Goal: Check status: Check status

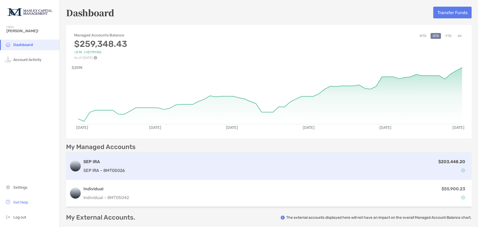
click at [102, 165] on div "SEP IRA SEP IRA - 8MT05026" at bounding box center [104, 166] width 42 height 15
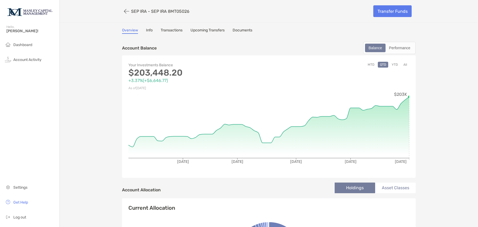
click at [402, 65] on button "All" at bounding box center [406, 65] width 8 height 6
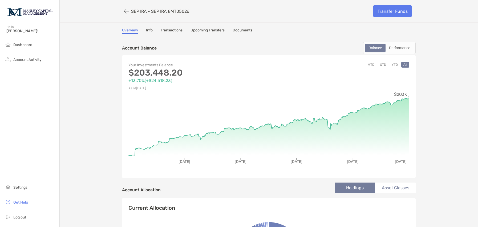
click at [410, 97] on div "Your Investments Balance $203,448.20 +13.70% ( +$24,518.23 ) As of [DATE] MTD Q…" at bounding box center [269, 116] width 294 height 123
click at [31, 60] on span "Account Activity" at bounding box center [27, 60] width 28 height 5
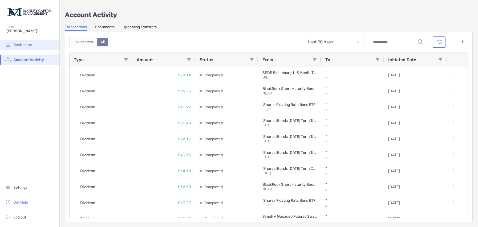
click at [27, 45] on span "Dashboard" at bounding box center [22, 45] width 19 height 5
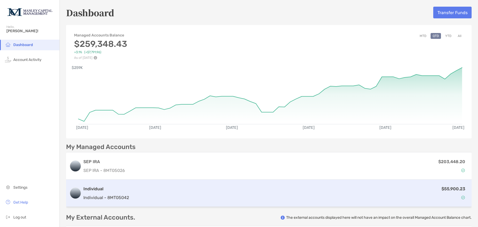
click at [250, 200] on div "$55,900.23" at bounding box center [300, 193] width 338 height 15
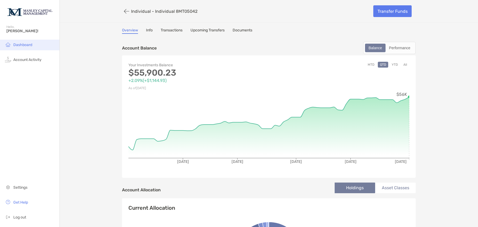
click at [20, 45] on span "Dashboard" at bounding box center [22, 45] width 19 height 5
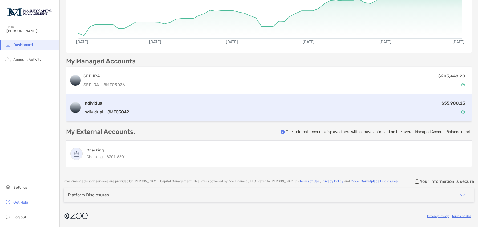
click at [123, 115] on p "Individual - 8MT05042" at bounding box center [106, 112] width 46 height 7
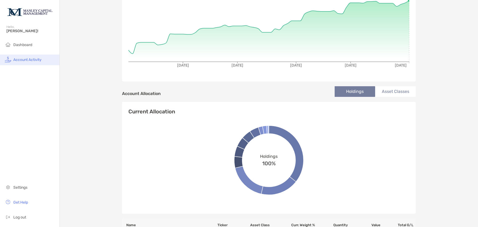
click at [25, 60] on span "Account Activity" at bounding box center [27, 60] width 28 height 5
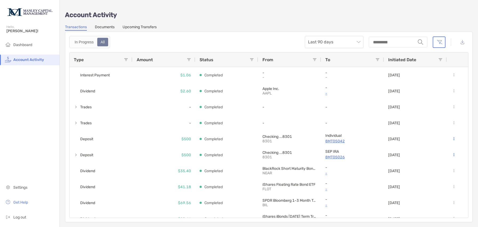
scroll to position [238, 0]
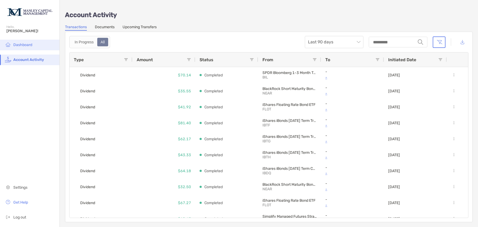
click at [23, 45] on span "Dashboard" at bounding box center [22, 45] width 19 height 5
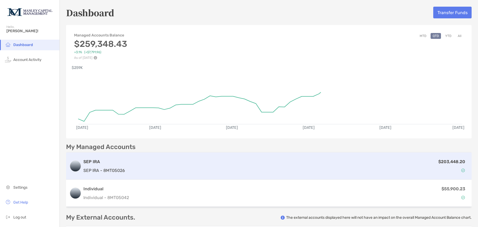
click at [142, 168] on div "$203,448.20" at bounding box center [298, 166] width 342 height 15
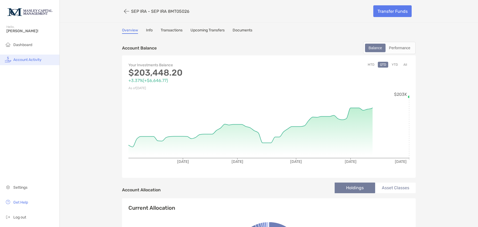
click at [35, 61] on span "Account Activity" at bounding box center [27, 60] width 28 height 5
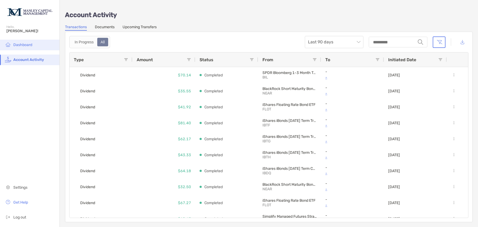
click at [28, 45] on span "Dashboard" at bounding box center [22, 45] width 19 height 5
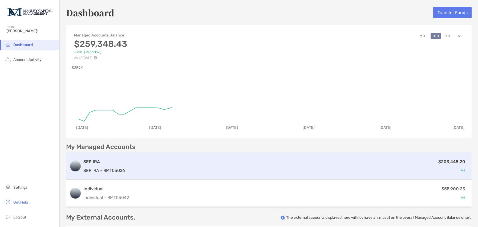
click at [119, 167] on div "SEP IRA SEP IRA - 8MT05026" at bounding box center [104, 166] width 42 height 15
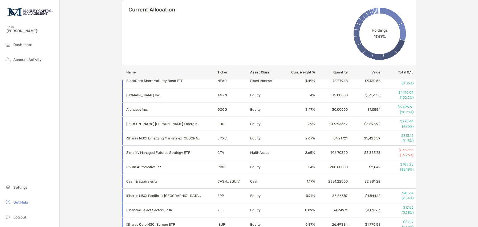
scroll to position [305, 0]
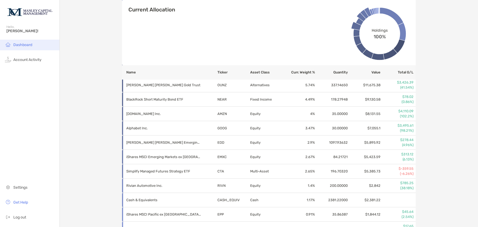
click at [26, 46] on span "Dashboard" at bounding box center [22, 45] width 19 height 5
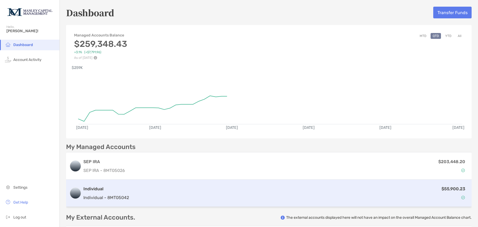
click at [131, 195] on div "$55,900.23" at bounding box center [300, 193] width 338 height 15
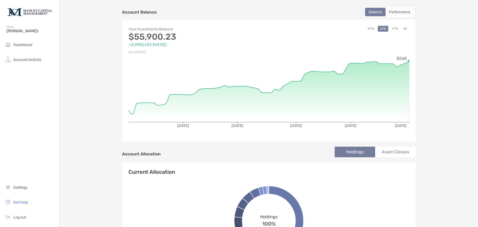
scroll to position [39, 0]
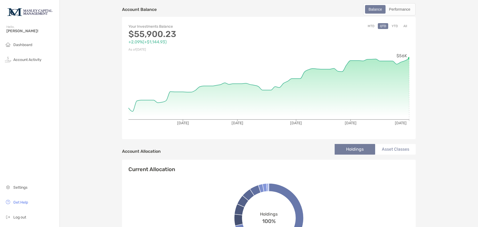
click at [406, 28] on button "All" at bounding box center [406, 26] width 8 height 6
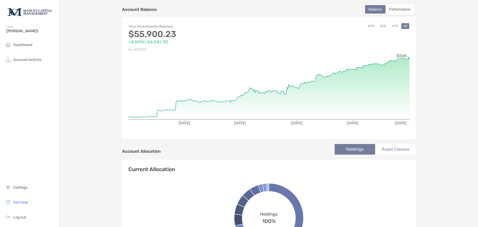
click at [411, 61] on div "Your Investments Balance $55,900.23 +8.84% ( +$4,541.78 ) As of [DATE] MTD QTD …" at bounding box center [269, 78] width 294 height 123
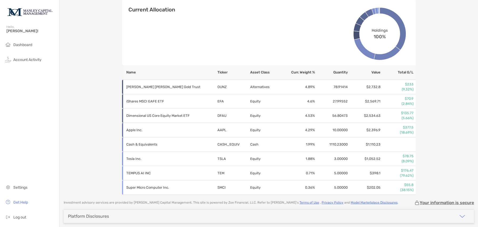
scroll to position [257, 0]
